Goal: Task Accomplishment & Management: Manage account settings

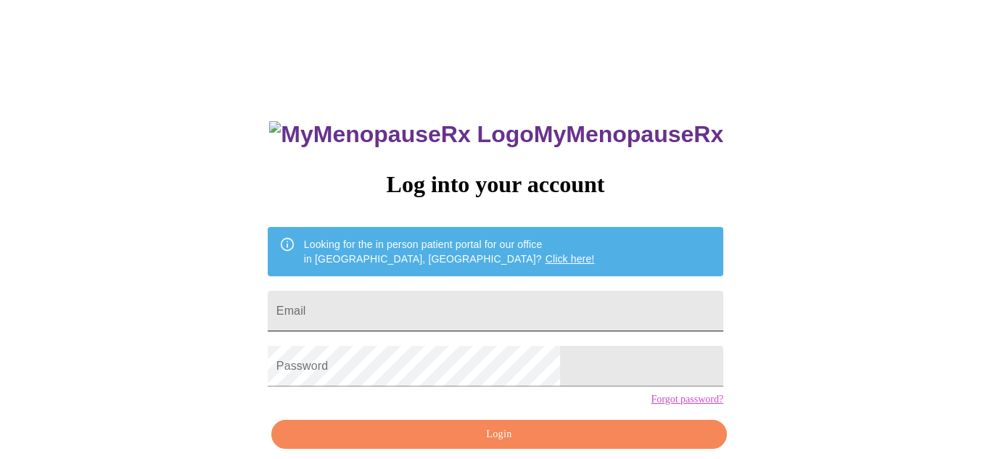
click at [430, 311] on input "Email" at bounding box center [496, 311] width 456 height 41
type input "[PERSON_NAME][EMAIL_ADDRESS][PERSON_NAME][DOMAIN_NAME]"
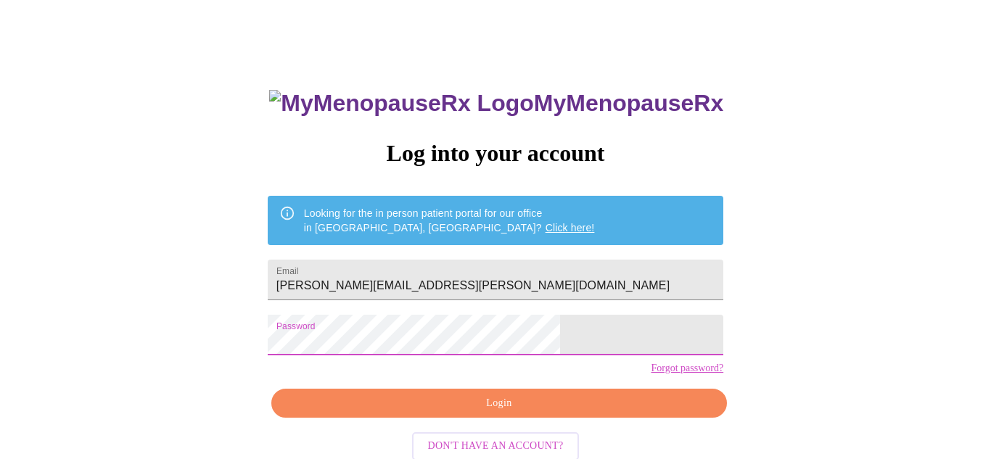
scroll to position [65, 0]
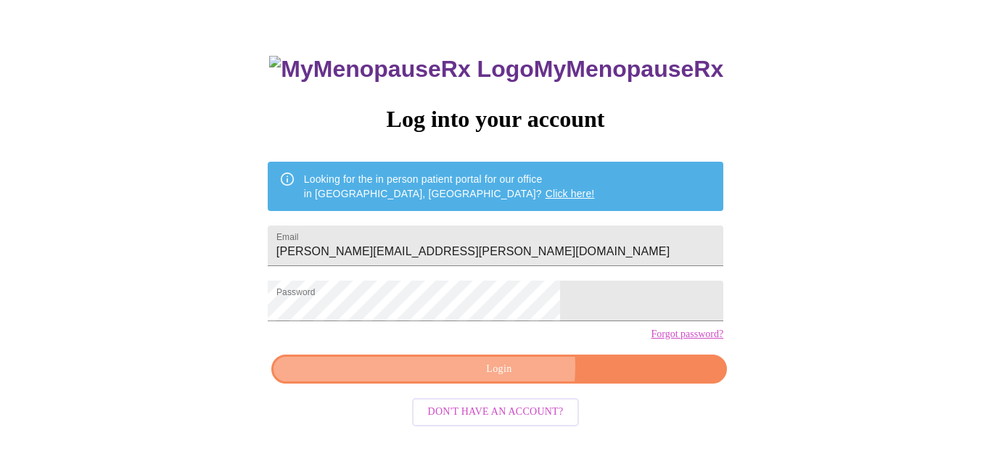
click at [505, 379] on span "Login" at bounding box center [499, 370] width 422 height 18
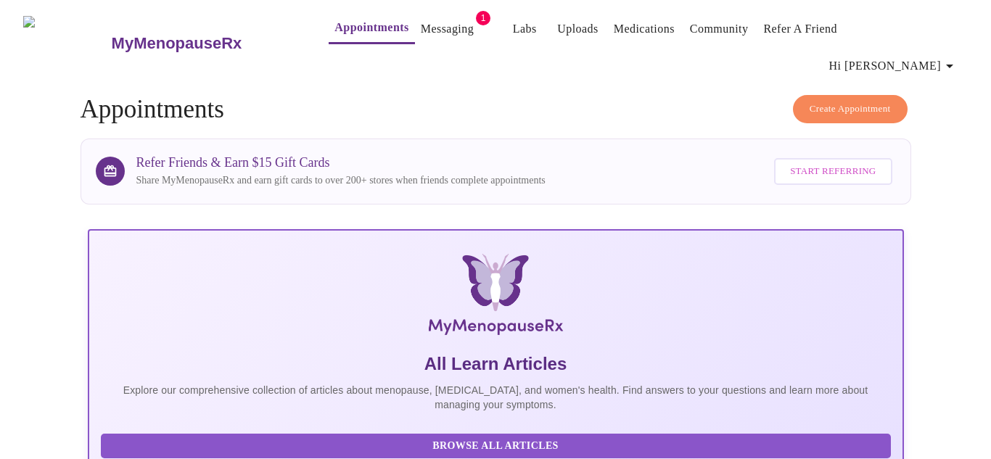
click at [421, 27] on link "Messaging" at bounding box center [447, 29] width 53 height 20
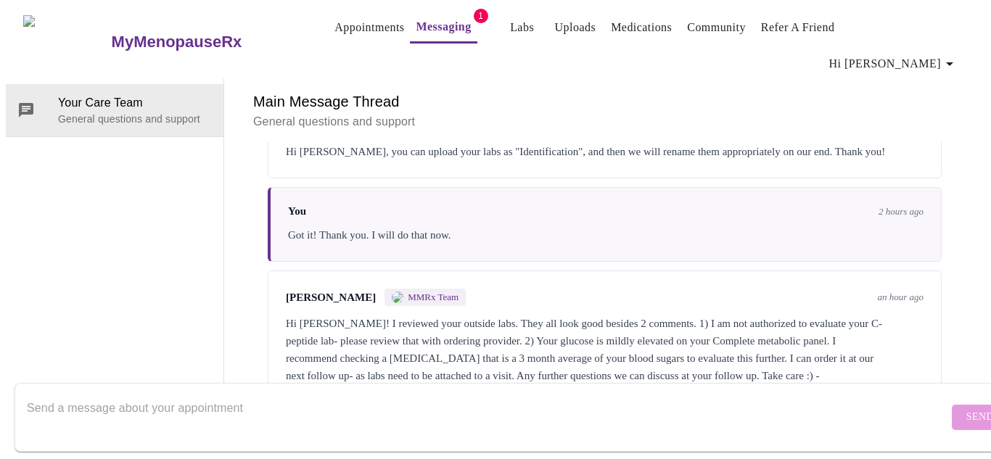
scroll to position [775, 0]
click at [310, 398] on textarea "Send a message about your appointment" at bounding box center [487, 417] width 921 height 46
type textarea "SorryI"
type textarea "S"
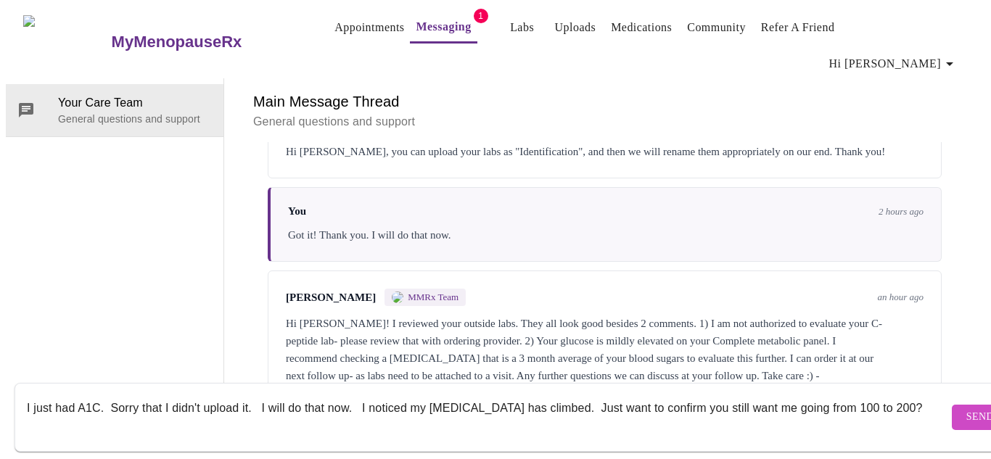
click at [51, 395] on textarea "I just had A1C. Sorry that I didn't upload it. I will do that now. I noticed my…" at bounding box center [487, 417] width 921 height 46
click at [881, 394] on textarea "I had A1C. Sorry that I didn't upload it. I will do that now. I noticed my [MED…" at bounding box center [487, 417] width 921 height 46
click at [871, 396] on textarea "I had A1C. Sorry that I didn't upload it. I will do that now. I noticed my [MED…" at bounding box center [487, 417] width 921 height 46
click at [876, 394] on textarea "I had A1C. Sorry that I didn't upload it. I will do that now. I noticed my [MED…" at bounding box center [487, 417] width 921 height 46
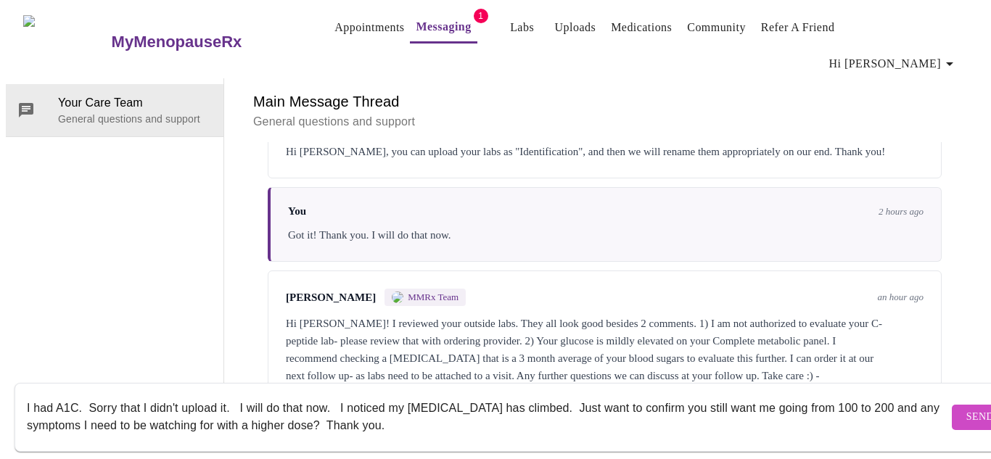
type textarea "I had A1C. Sorry that I didn't upload it. I will do that now. I noticed my [MED…"
click at [966, 408] on span "Send" at bounding box center [980, 417] width 28 height 18
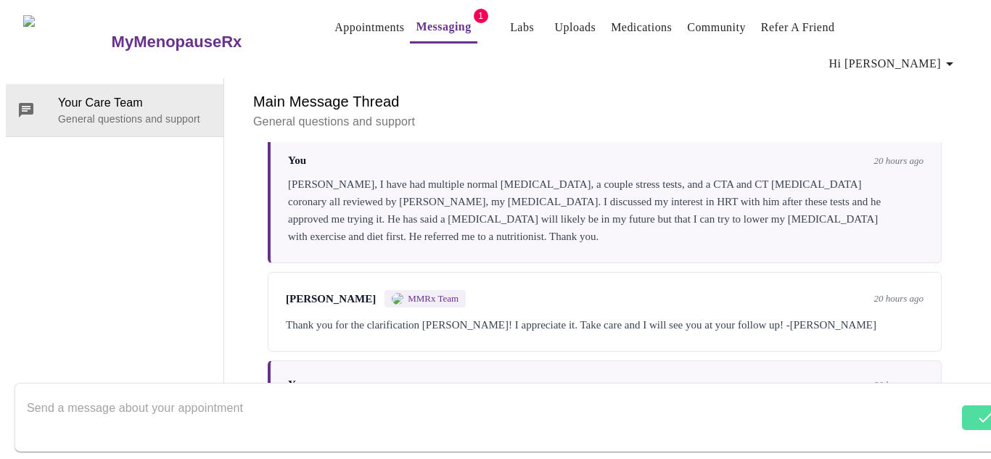
scroll to position [0, 0]
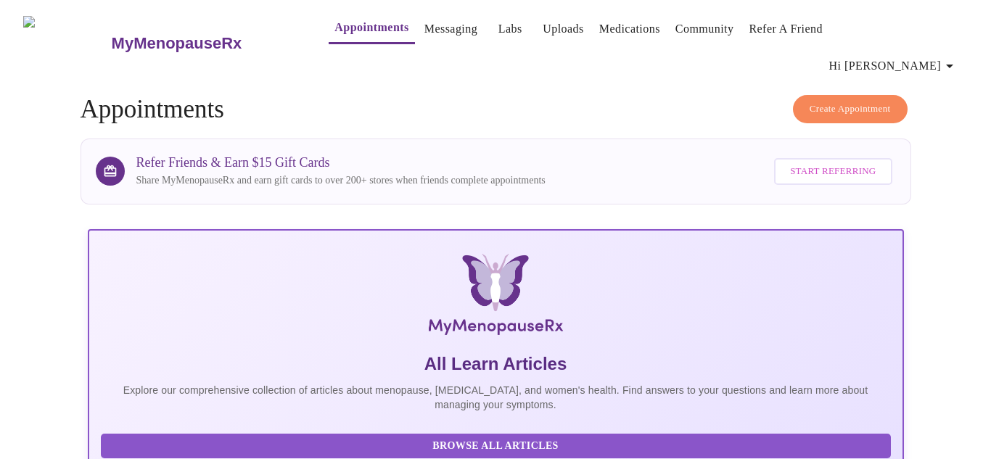
click at [543, 27] on link "Uploads" at bounding box center [563, 29] width 41 height 20
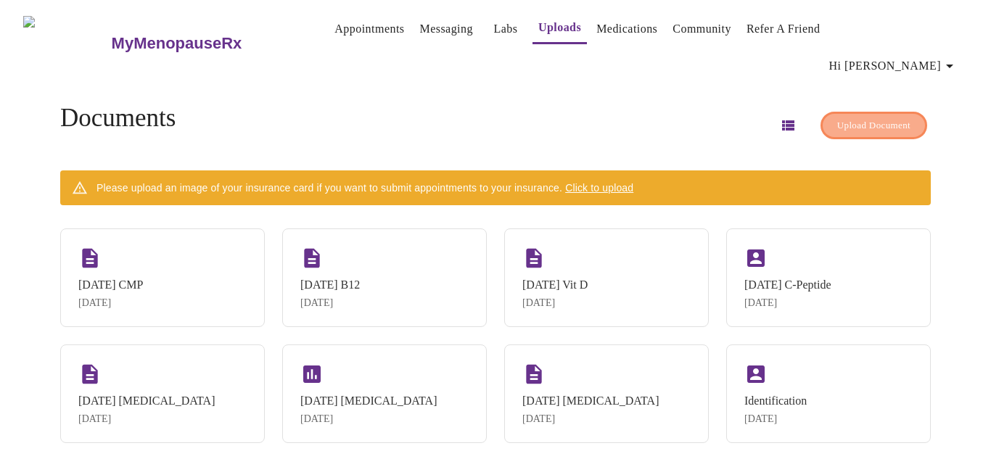
click at [879, 118] on span "Upload Document" at bounding box center [873, 126] width 73 height 17
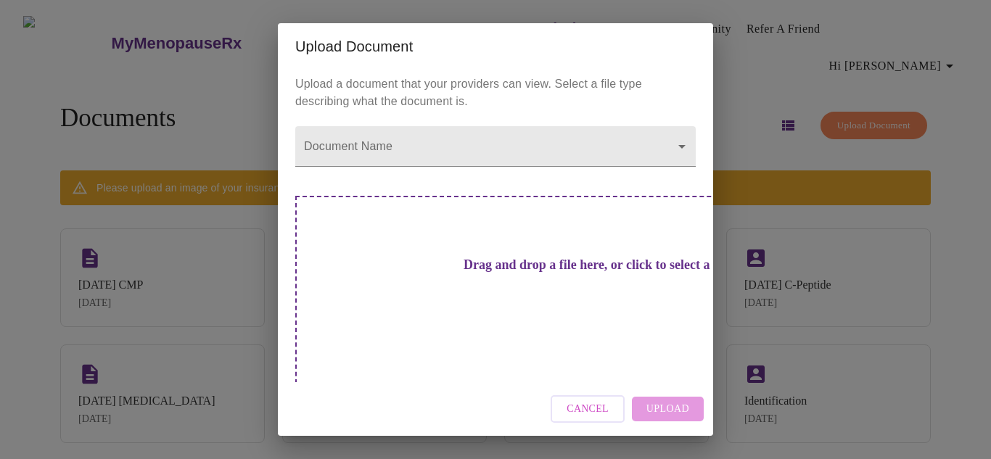
click at [522, 260] on div "Drag and drop a file here, or click to select a file" at bounding box center [597, 293] width 604 height 195
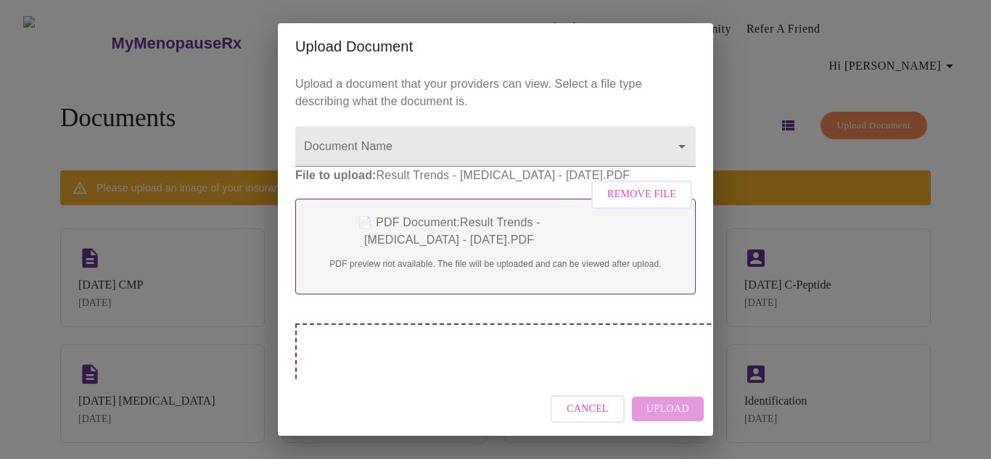
click at [611, 295] on div "📄 PDF Document: Result Trends - [MEDICAL_DATA] - [DATE].PDF PDF preview not ava…" at bounding box center [495, 247] width 400 height 96
click at [672, 407] on div "Cancel Upload" at bounding box center [495, 409] width 435 height 54
click at [436, 339] on div "Drag and drop a file here, or click to select a file" at bounding box center [597, 421] width 604 height 195
click at [672, 406] on div "Cancel Upload" at bounding box center [495, 409] width 435 height 54
click at [510, 382] on div "Cancel Upload" at bounding box center [495, 409] width 435 height 54
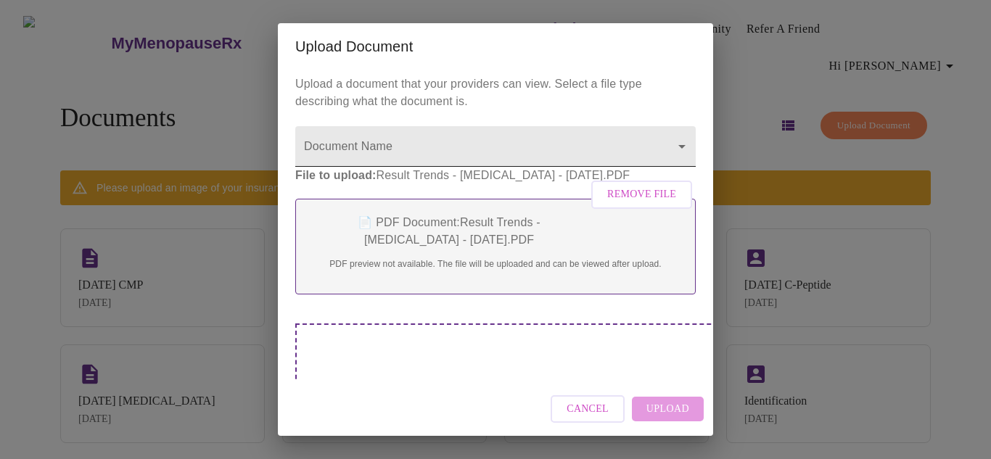
click at [523, 138] on body "MyMenopauseRx Appointments Messaging Labs Uploads Medications Community Refer a…" at bounding box center [495, 236] width 979 height 461
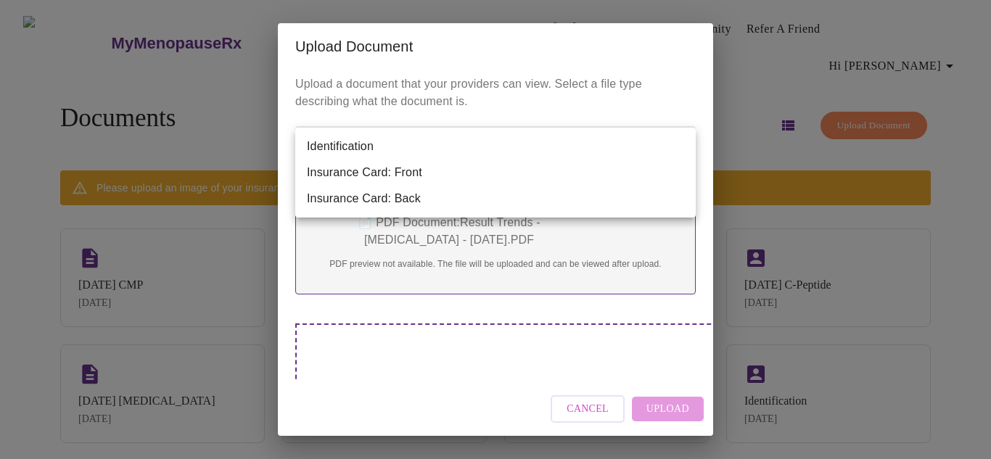
click at [514, 147] on li "Identification" at bounding box center [495, 146] width 400 height 26
type input "Identification"
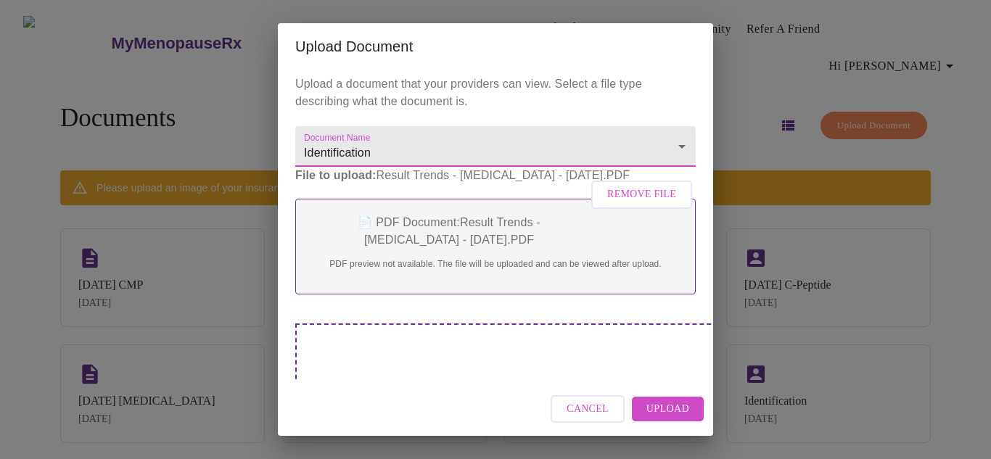
click at [677, 402] on span "Upload" at bounding box center [667, 409] width 43 height 18
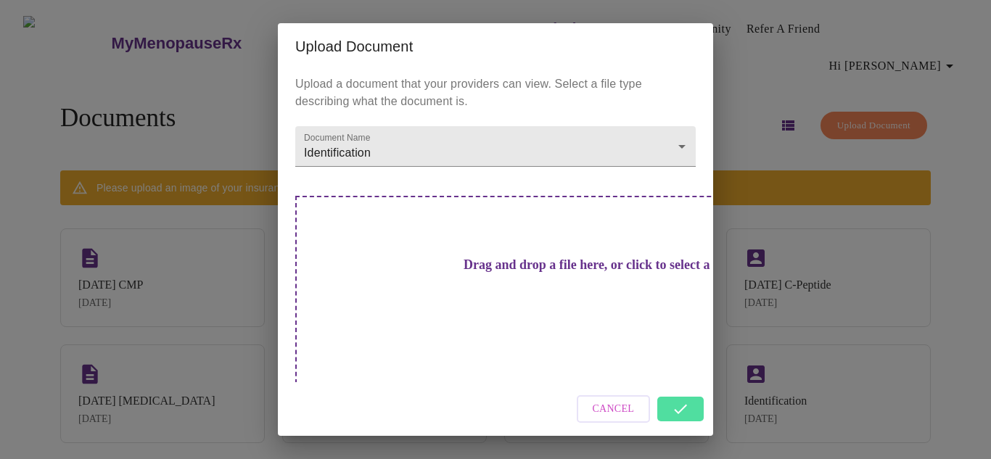
click at [882, 245] on div "Upload Document Upload a document that your providers can view. Select a file t…" at bounding box center [495, 229] width 991 height 459
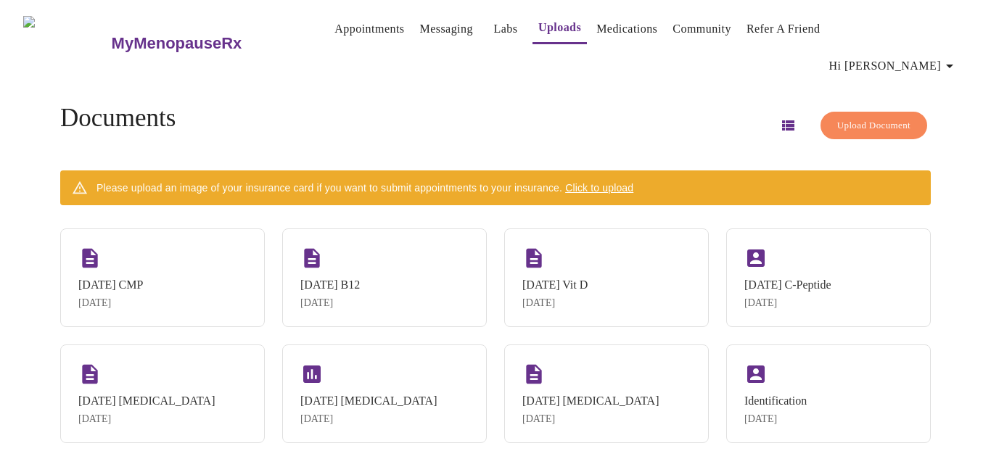
click at [900, 56] on span "Hi [PERSON_NAME]" at bounding box center [893, 66] width 129 height 20
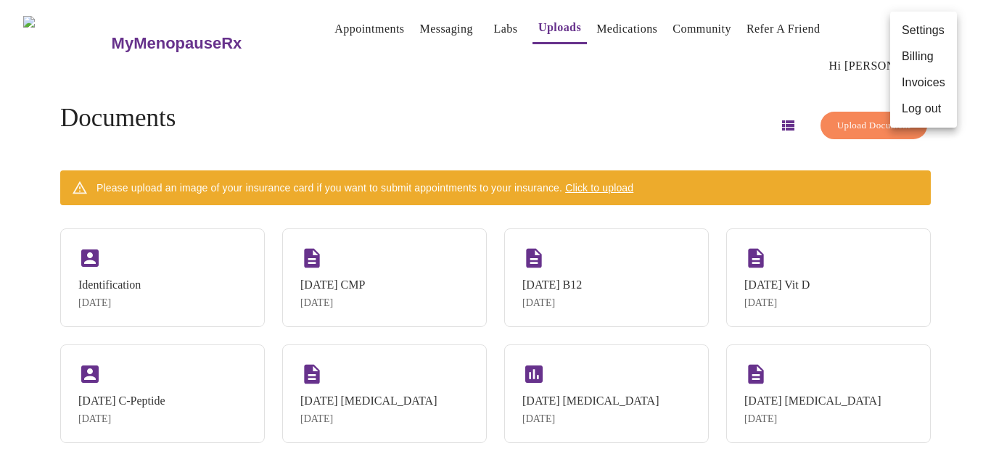
click at [906, 108] on li "Log out" at bounding box center [923, 109] width 67 height 26
